Goal: Task Accomplishment & Management: Manage account settings

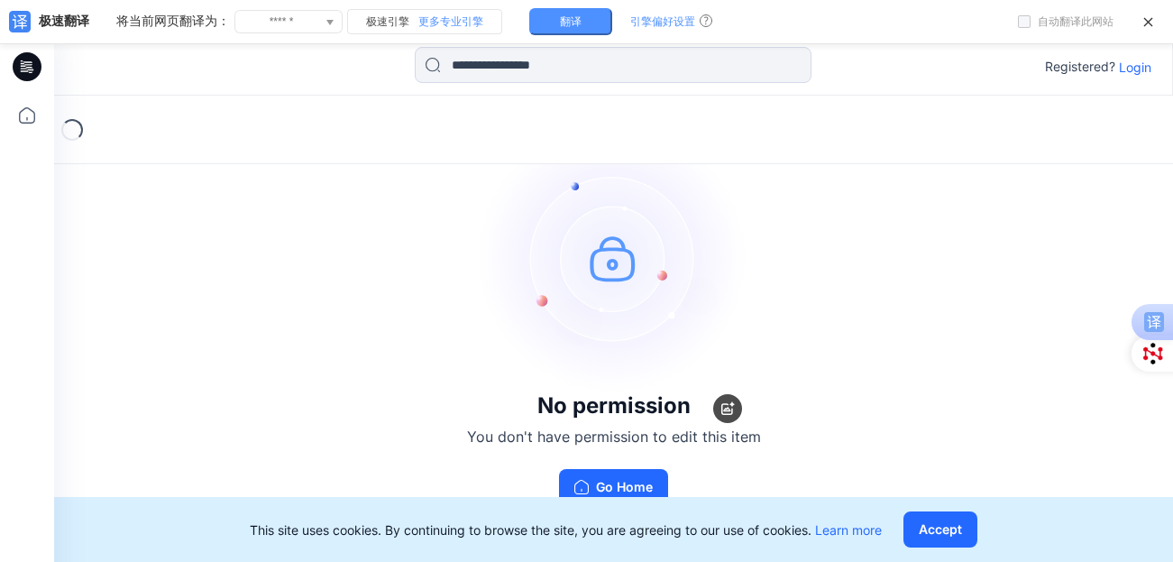
click at [730, 255] on img at bounding box center [614, 258] width 271 height 271
click at [1141, 68] on p "Login" at bounding box center [1135, 67] width 32 height 19
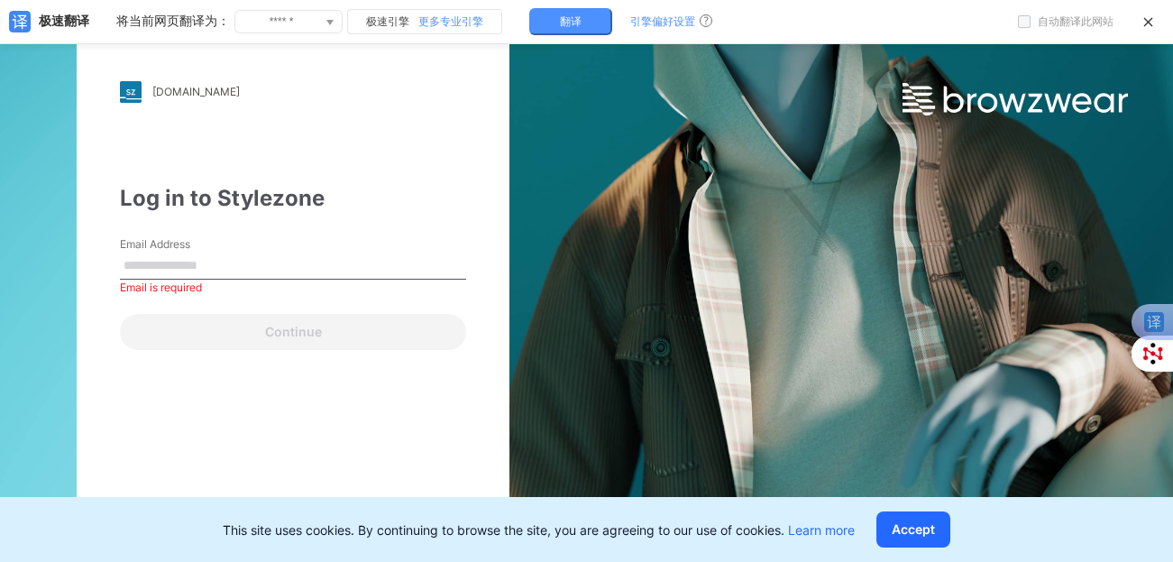
click at [242, 246] on label "Email Address" at bounding box center [183, 244] width 126 height 16
click at [242, 253] on input "Email Address" at bounding box center [293, 266] width 346 height 27
click at [181, 263] on input "Email Address" at bounding box center [293, 266] width 346 height 27
type input "**********"
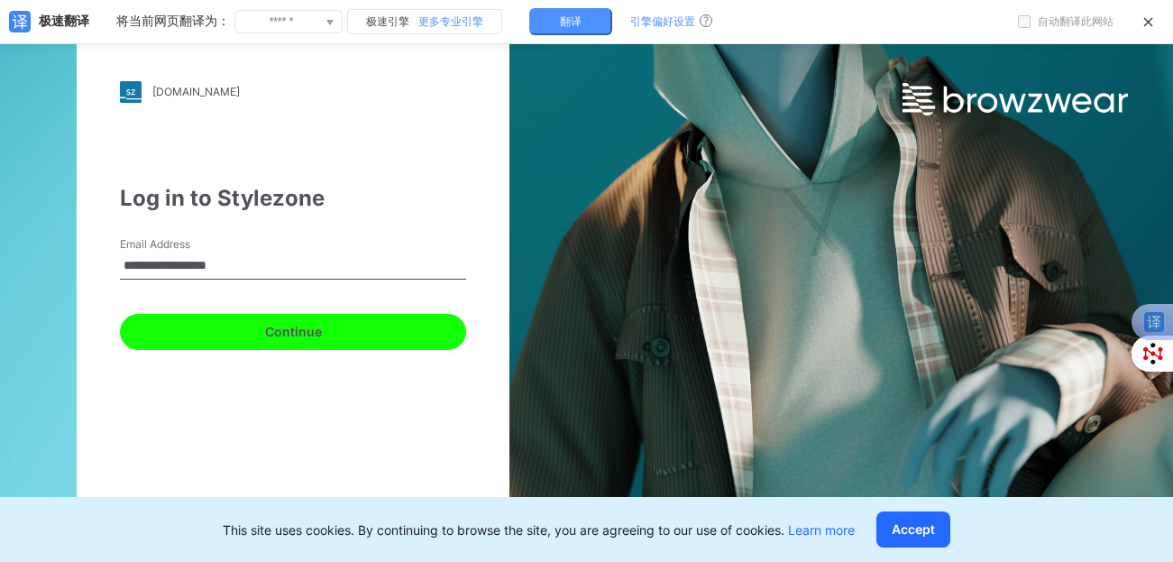
click at [266, 320] on button "Continue" at bounding box center [293, 332] width 346 height 36
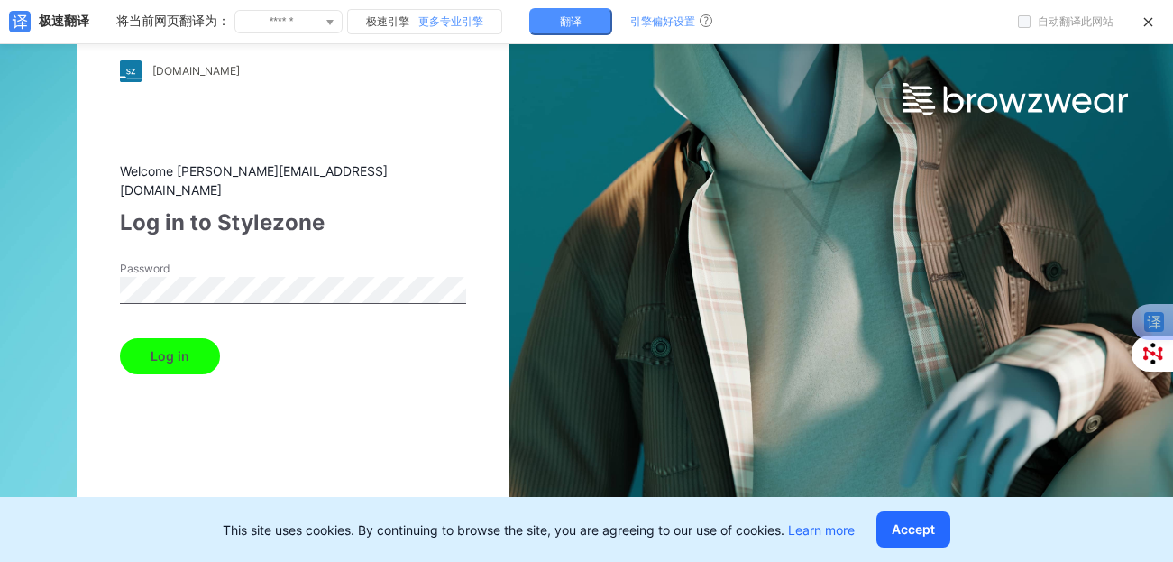
click at [120, 338] on button "Log in" at bounding box center [170, 356] width 100 height 36
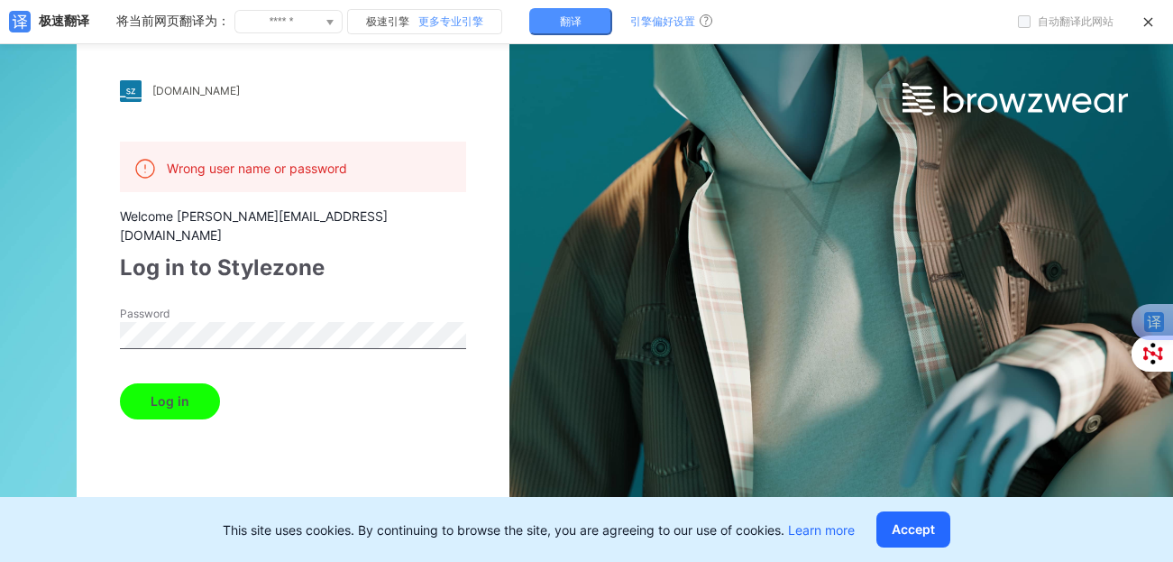
click at [0, 234] on html "[DOMAIN_NAME] Loading... Wrong user name or password Welcome [PERSON_NAME][EMAI…" at bounding box center [586, 281] width 1173 height 562
